Goal: Task Accomplishment & Management: Use online tool/utility

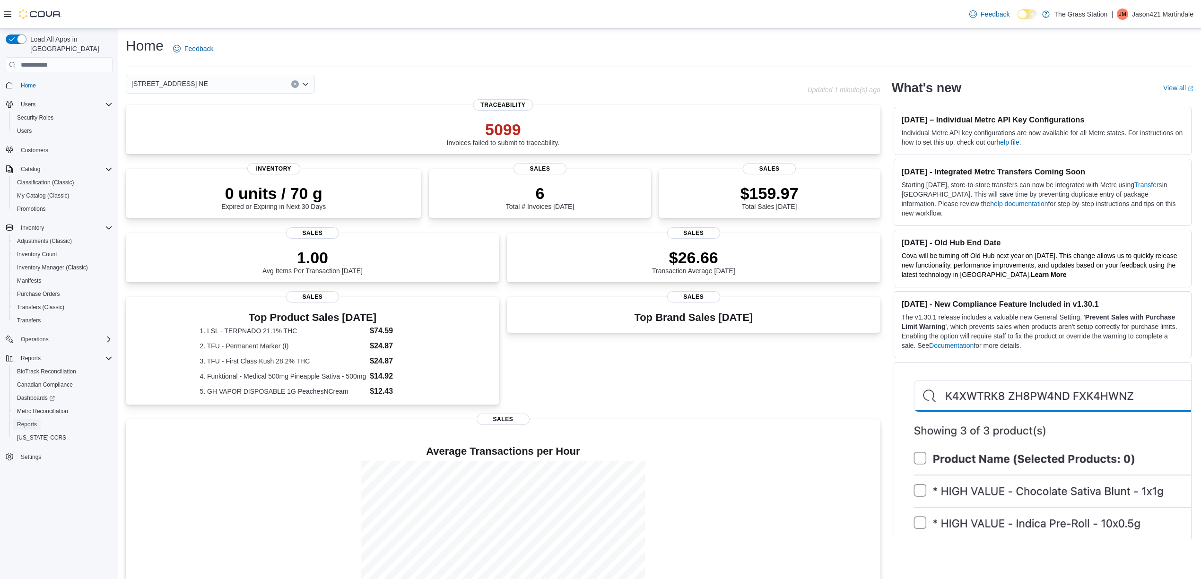
click at [29, 421] on span "Reports" at bounding box center [27, 425] width 20 height 8
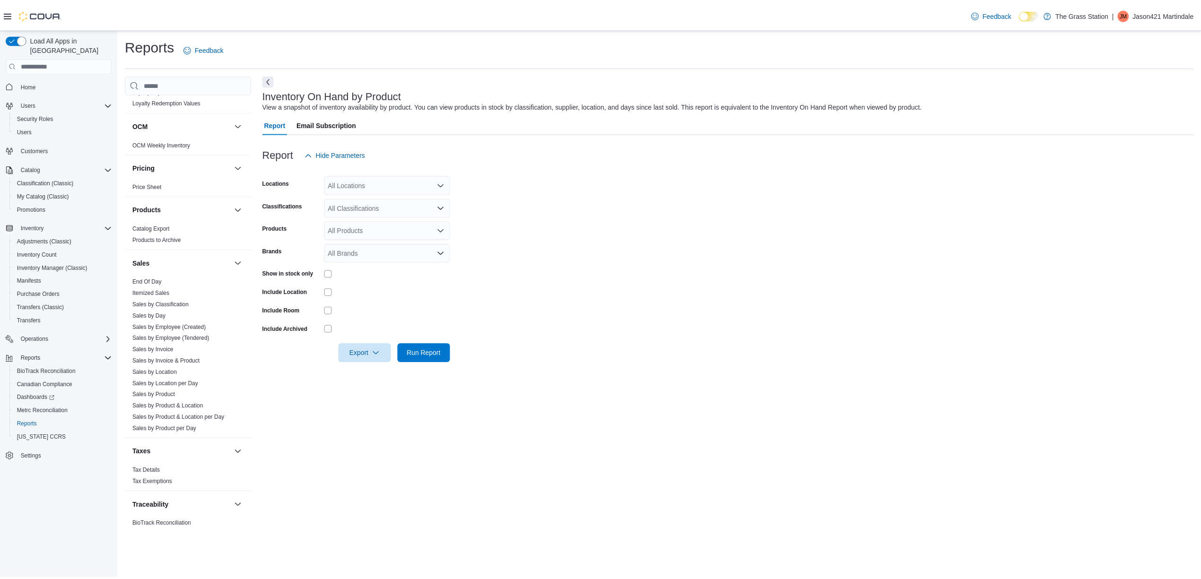
scroll to position [476, 0]
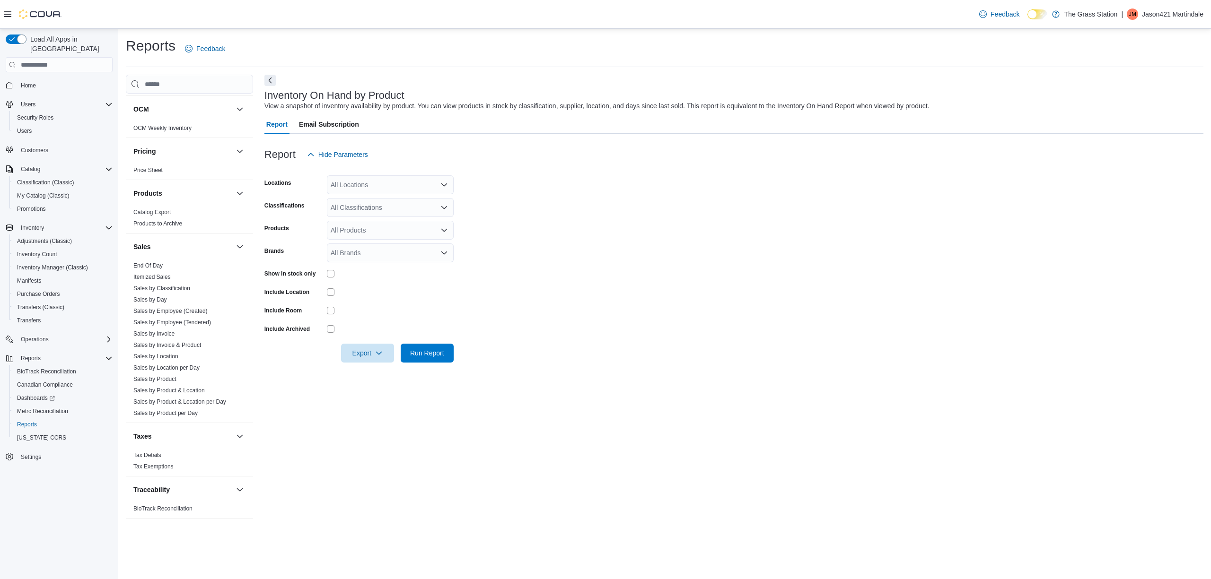
click at [160, 299] on link "Sales by Day" at bounding box center [150, 300] width 34 height 7
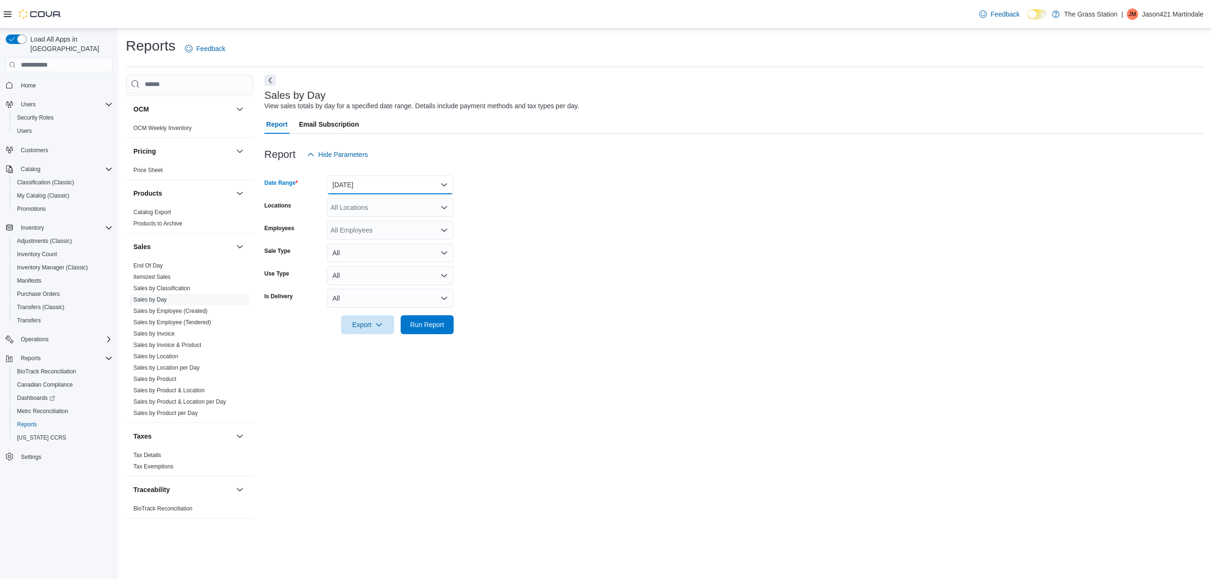
click at [428, 179] on button "[DATE]" at bounding box center [390, 184] width 127 height 19
click at [359, 279] on span "Last 7 Days (excluding [DATE])" at bounding box center [396, 279] width 108 height 11
click at [447, 207] on icon "Open list of options" at bounding box center [444, 207] width 6 height 3
click at [386, 252] on span "[STREET_ADDRESS]" at bounding box center [379, 250] width 65 height 9
click at [473, 267] on form "Date Range Last 7 Days (excluding [DATE]) Locations [STREET_ADDRESS] Selected. …" at bounding box center [733, 249] width 939 height 170
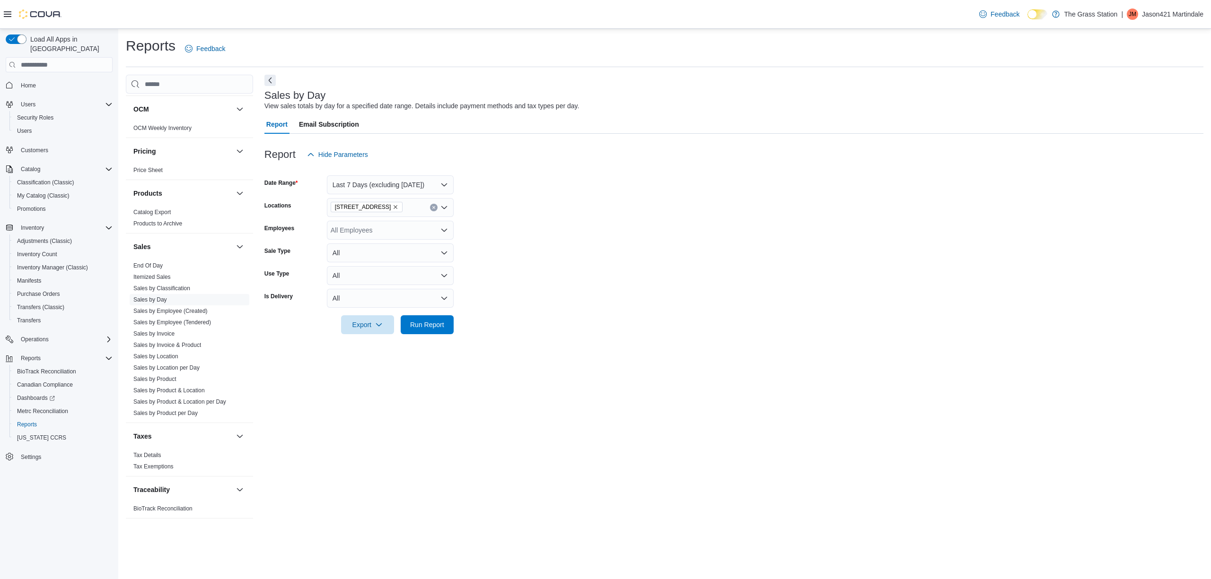
click at [162, 277] on link "Itemized Sales" at bounding box center [151, 277] width 37 height 7
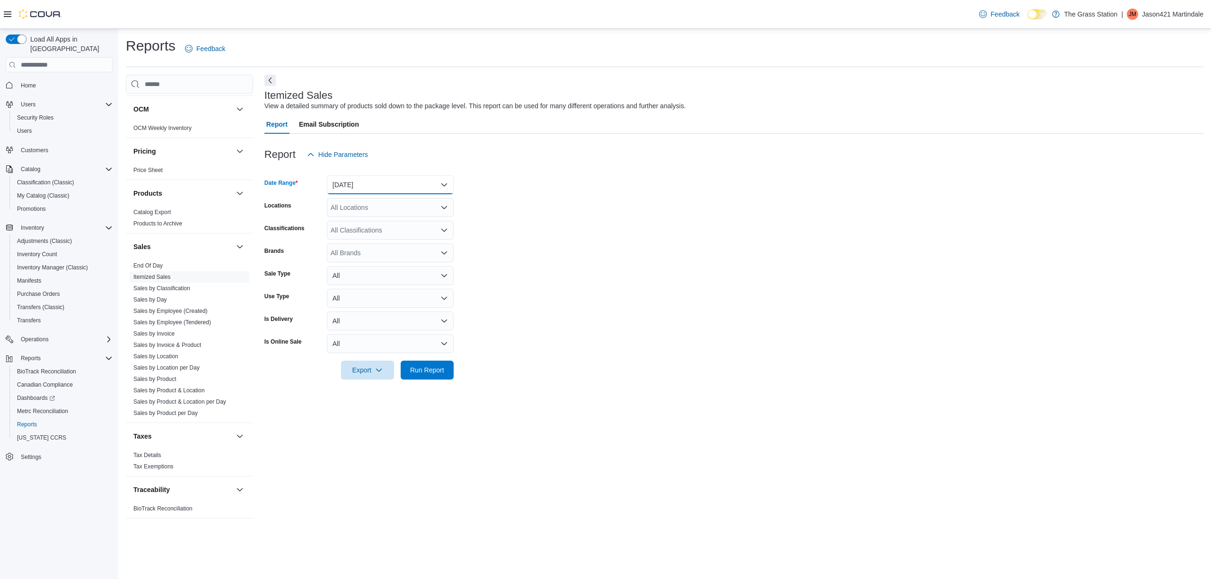
click at [435, 180] on button "[DATE]" at bounding box center [390, 184] width 127 height 19
click at [375, 275] on span "Last 7 Days (excluding [DATE])" at bounding box center [396, 279] width 108 height 11
click at [449, 203] on div "All Locations" at bounding box center [390, 207] width 127 height 19
click at [381, 249] on span "[STREET_ADDRESS]" at bounding box center [379, 250] width 65 height 9
click at [490, 271] on form "Date Range Last 7 Days (excluding [DATE]) Locations [STREET_ADDRESS] Selected. …" at bounding box center [733, 272] width 939 height 216
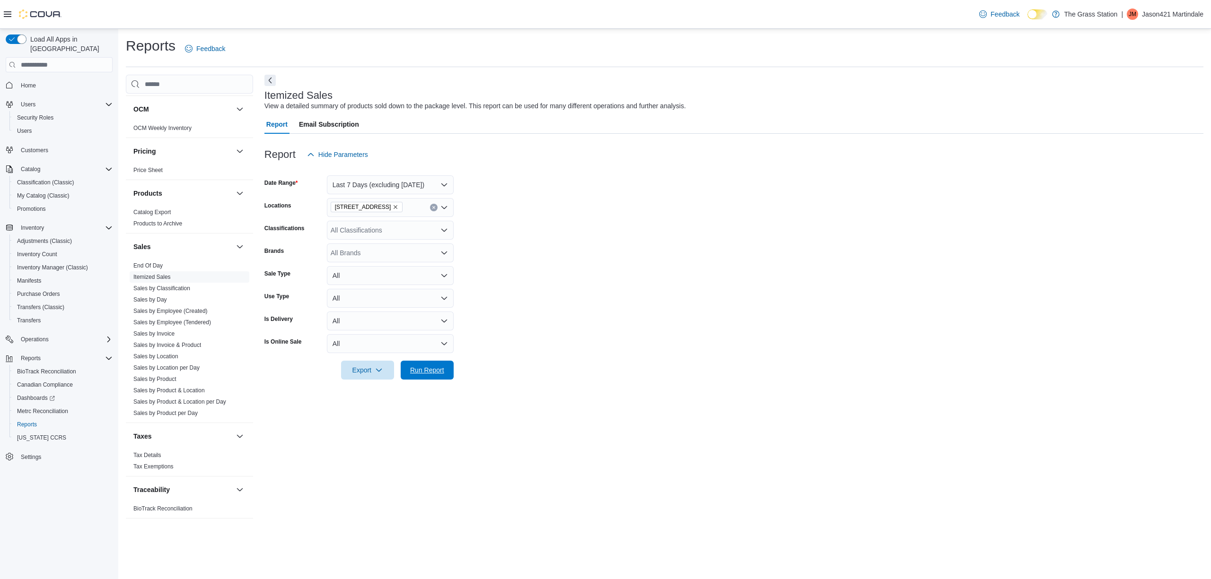
click at [426, 369] on span "Run Report" at bounding box center [427, 370] width 34 height 9
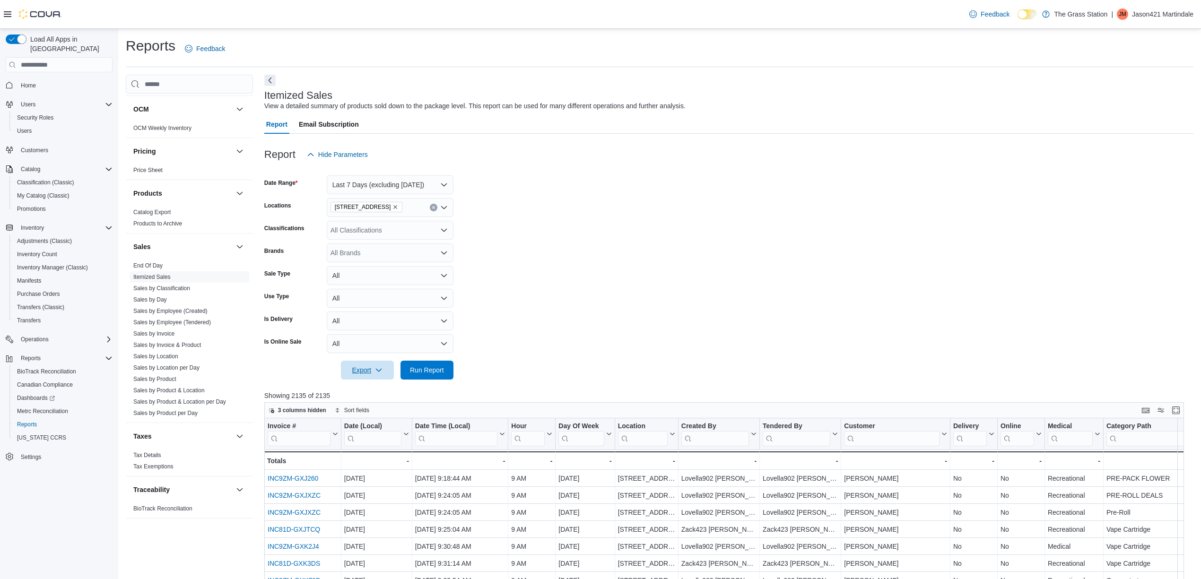
click at [376, 369] on icon "button" at bounding box center [379, 371] width 8 height 8
click at [371, 386] on span "Export to Excel" at bounding box center [369, 389] width 43 height 8
